Goal: Navigation & Orientation: Go to known website

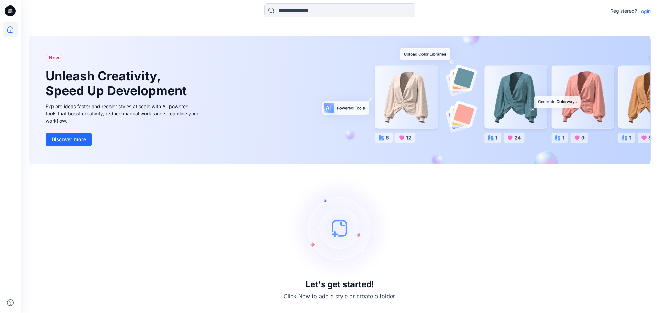
click at [645, 8] on p "Login" at bounding box center [644, 11] width 12 height 7
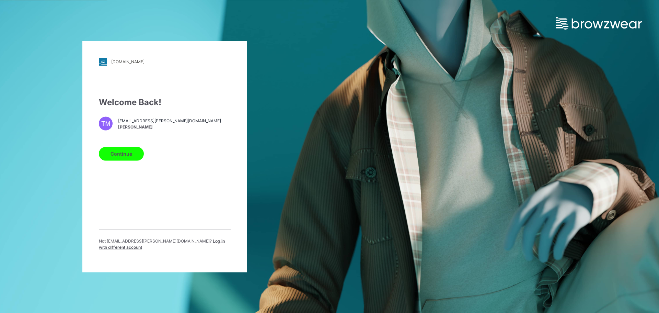
click at [122, 146] on div "Welcome Back! TM [EMAIL_ADDRESS][PERSON_NAME][DOMAIN_NAME] [PERSON_NAME] Contin…" at bounding box center [165, 176] width 132 height 160
click at [122, 150] on button "Continue" at bounding box center [121, 153] width 45 height 14
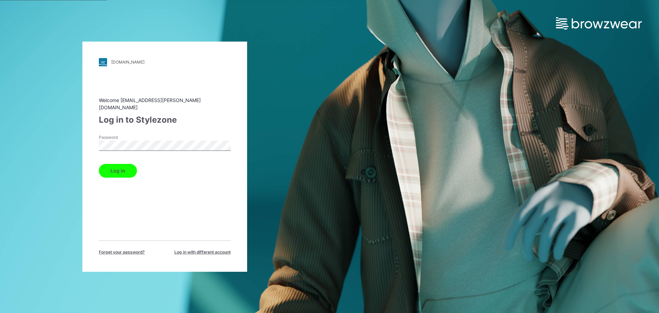
click at [114, 165] on button "Log in" at bounding box center [118, 171] width 38 height 14
